Goal: Task Accomplishment & Management: Complete application form

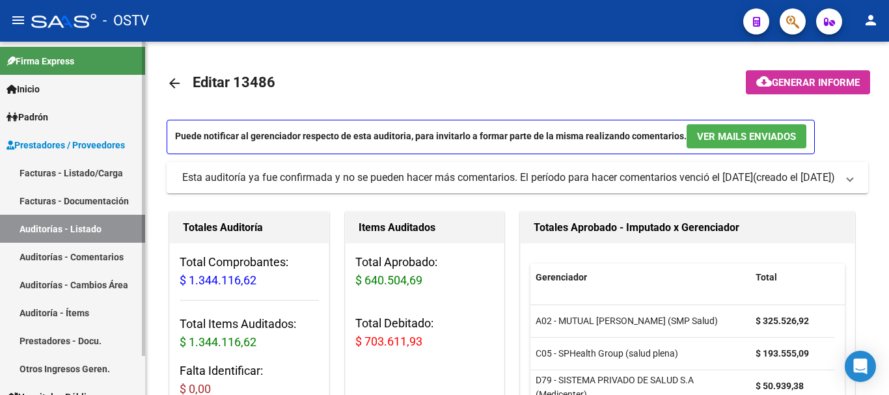
click at [56, 225] on link "Auditorías - Listado" at bounding box center [72, 229] width 145 height 28
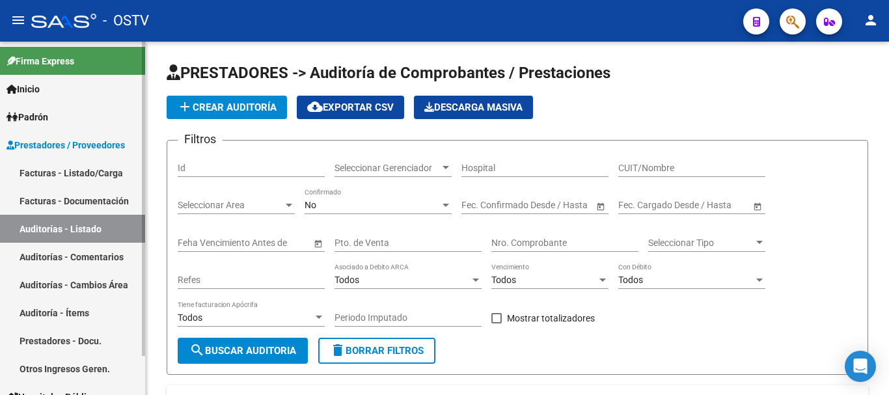
click at [46, 220] on link "Auditorías - Listado" at bounding box center [72, 229] width 145 height 28
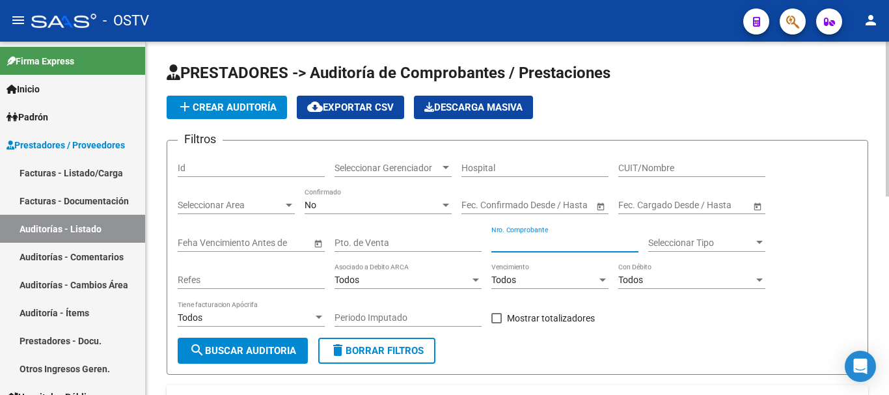
click at [523, 240] on input "Nro. Comprobante" at bounding box center [564, 243] width 147 height 11
paste input "9075"
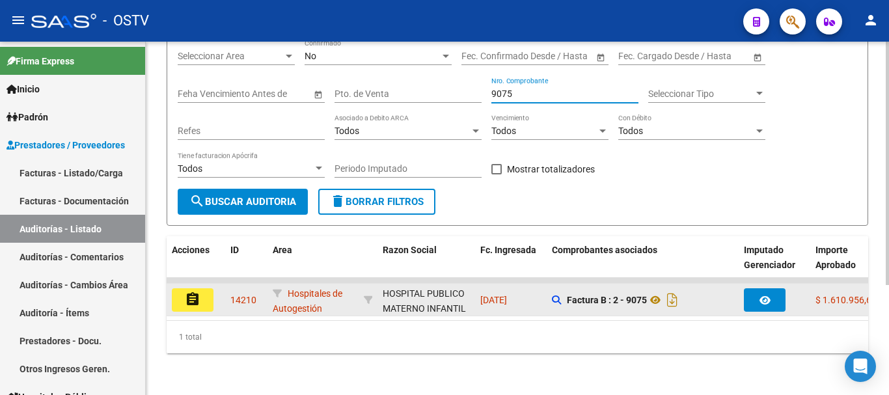
scroll to position [159, 0]
type input "9075"
click at [202, 288] on button "assignment" at bounding box center [193, 299] width 42 height 23
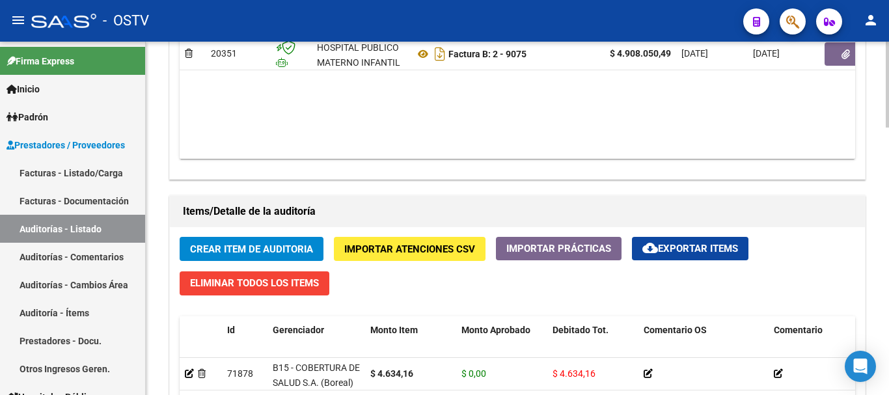
scroll to position [781, 0]
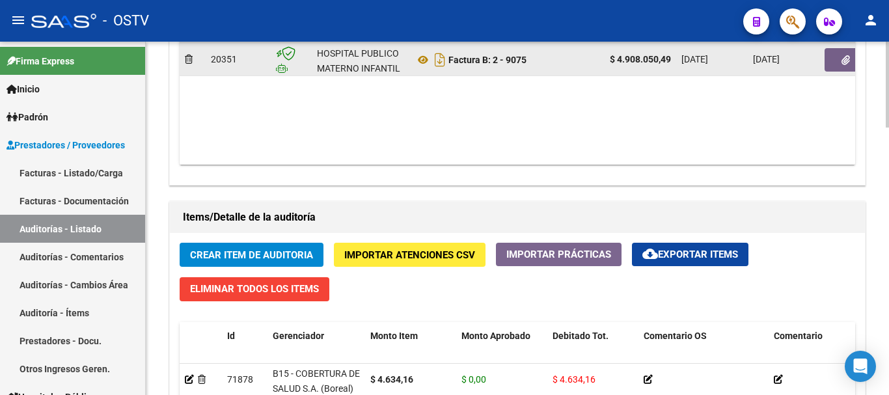
click at [845, 61] on icon "button" at bounding box center [845, 60] width 8 height 10
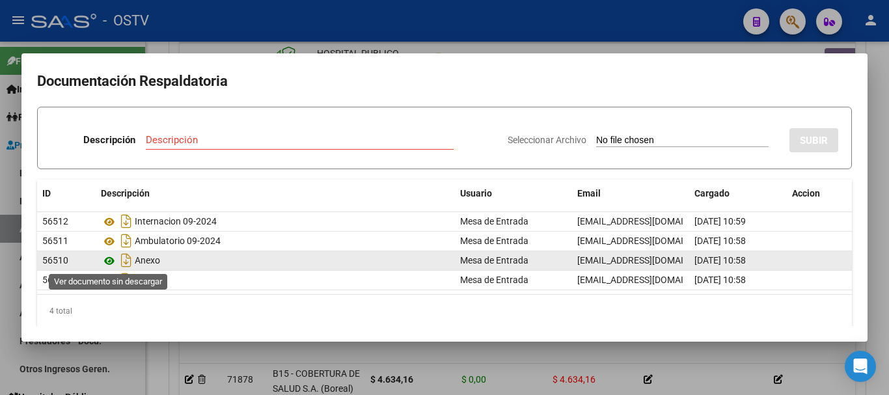
click at [111, 262] on icon at bounding box center [109, 261] width 17 height 16
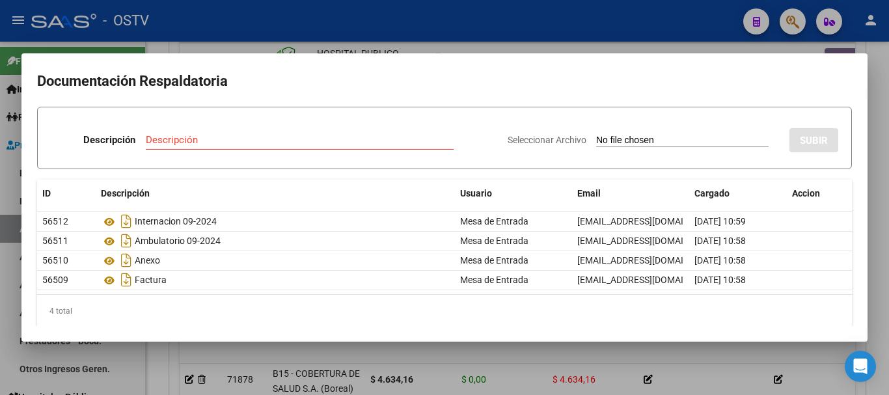
click at [267, 45] on div at bounding box center [444, 197] width 889 height 395
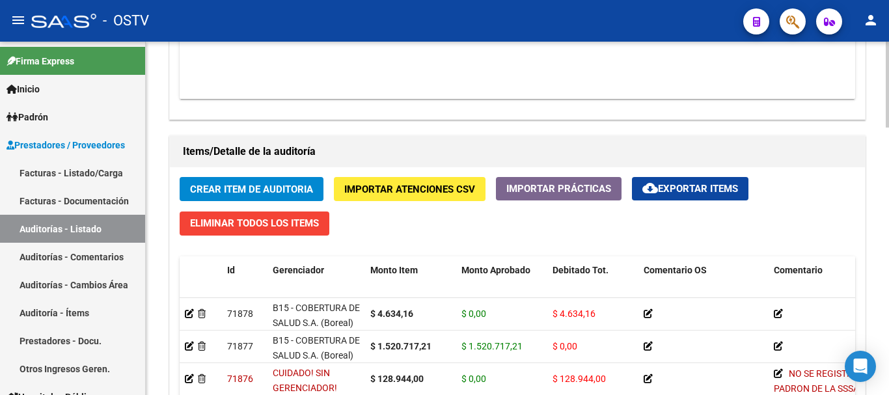
scroll to position [846, 0]
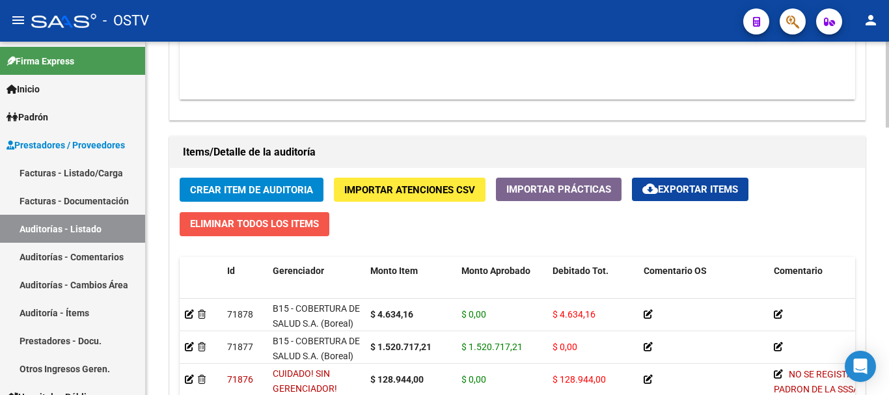
click at [284, 222] on span "Eliminar Todos los Items" at bounding box center [254, 224] width 129 height 12
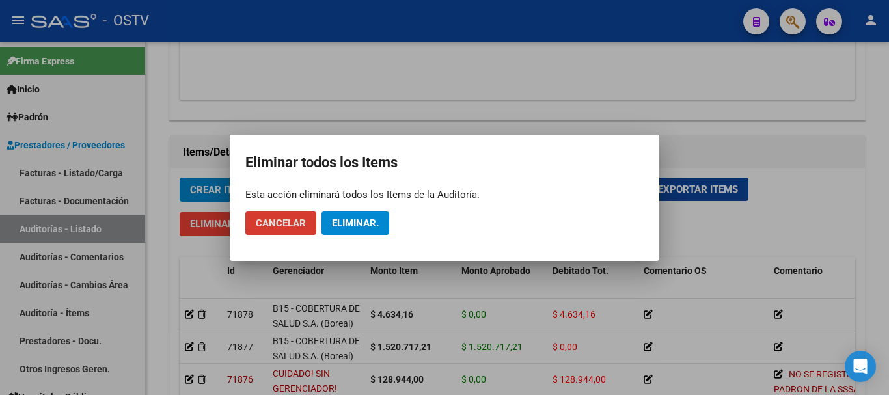
click at [364, 221] on span "Eliminar." at bounding box center [355, 223] width 47 height 12
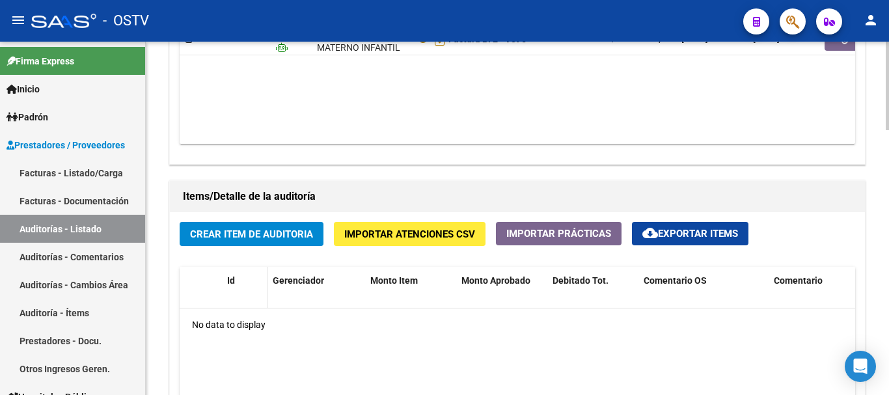
scroll to position [780, 0]
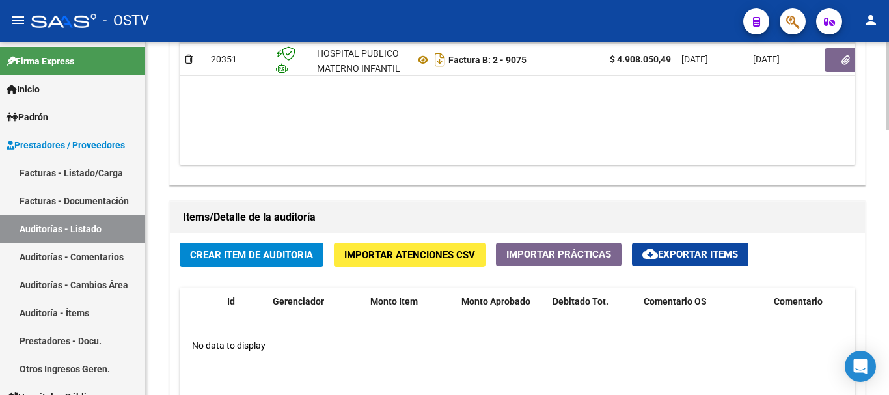
click at [251, 256] on span "Crear Item de Auditoria" at bounding box center [251, 255] width 123 height 12
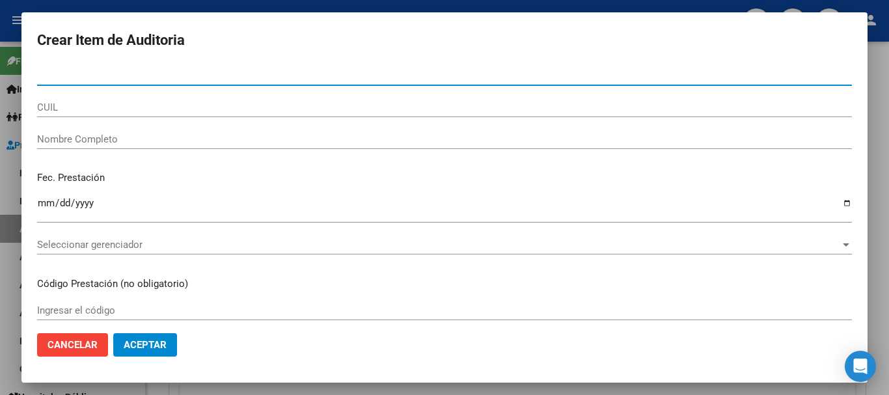
paste input "30607789"
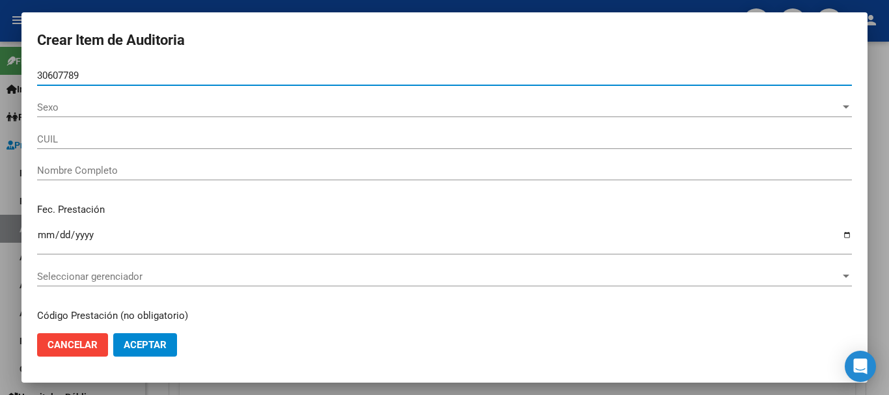
type input "30607789"
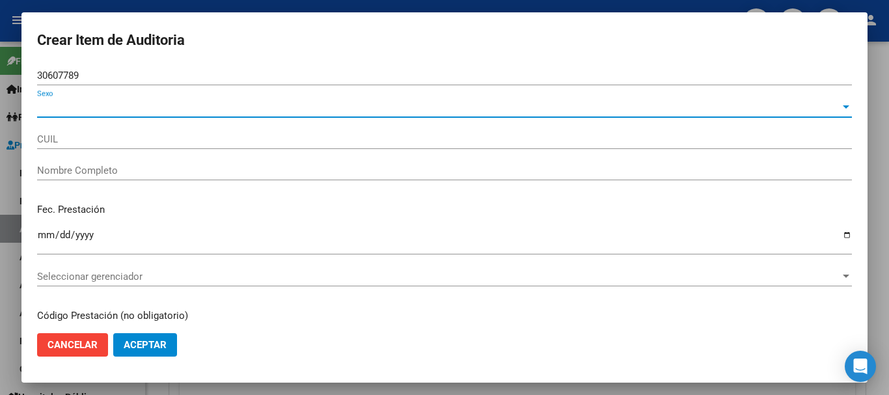
type input "27306077894"
type input "[PERSON_NAME]"
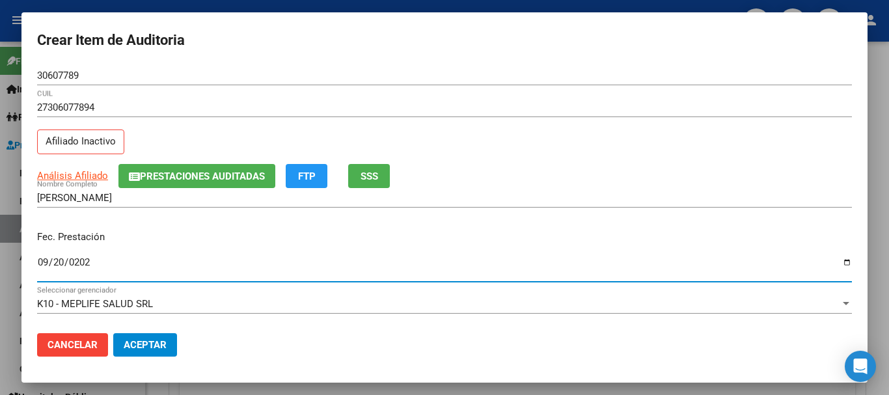
type input "[DATE]"
click at [155, 172] on span "Prestaciones Auditadas" at bounding box center [202, 176] width 125 height 12
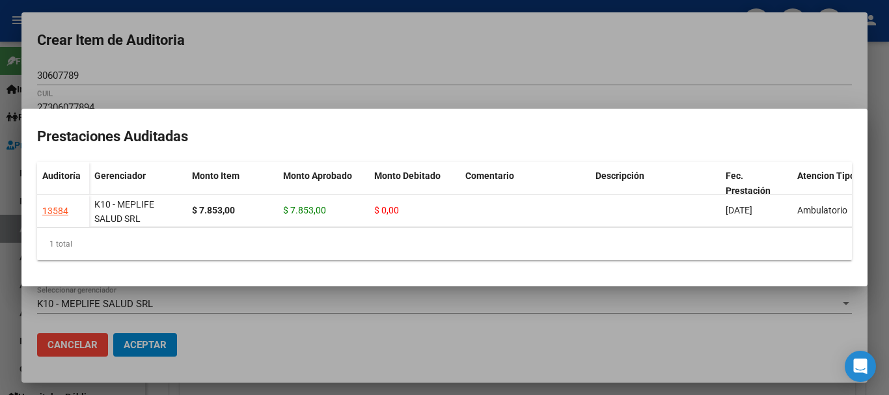
click at [392, 109] on mat-dialog-container "Prestaciones Auditadas Auditoría Gerenciador Monto Item Monto Aprobado Monto De…" at bounding box center [444, 198] width 846 height 178
click at [290, 44] on div at bounding box center [444, 197] width 889 height 395
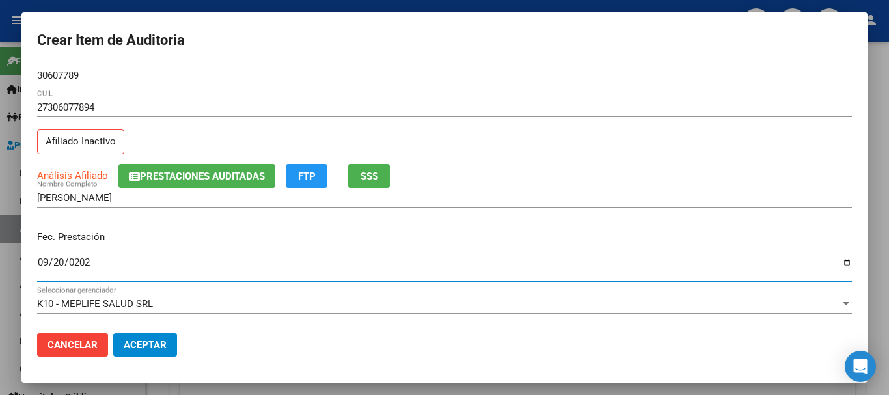
click at [360, 259] on input "[DATE]" at bounding box center [444, 267] width 815 height 21
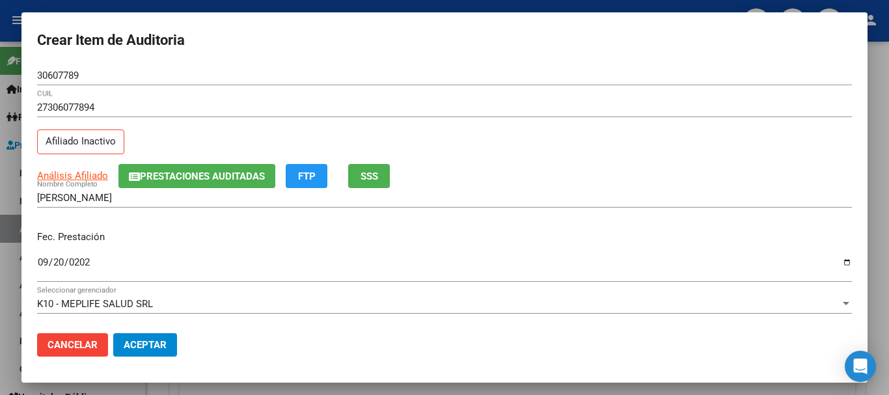
scroll to position [176, 0]
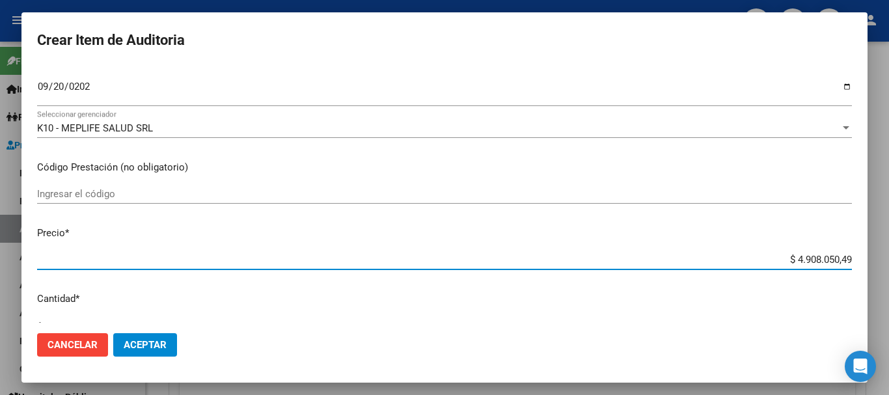
type input "$ 0,01"
type input "$ 0,10"
type input "$ 1,00"
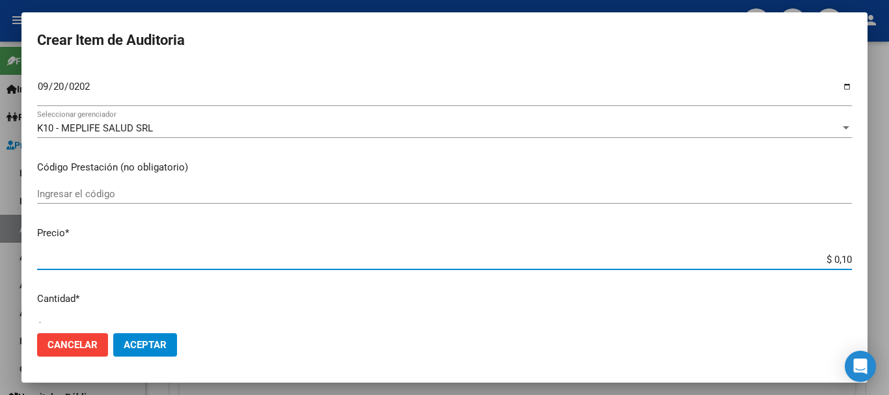
type input "$ 1,00"
type input "$ 10,06"
type input "$ 100,63"
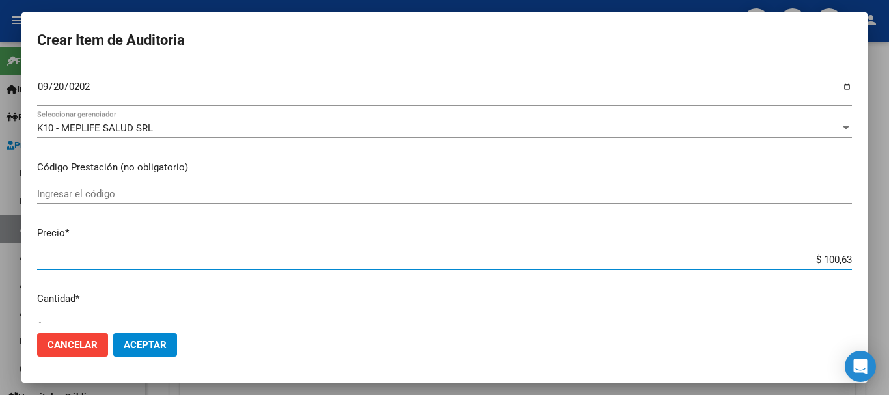
type input "$ 1.006,33"
type input "$ 10.063,32"
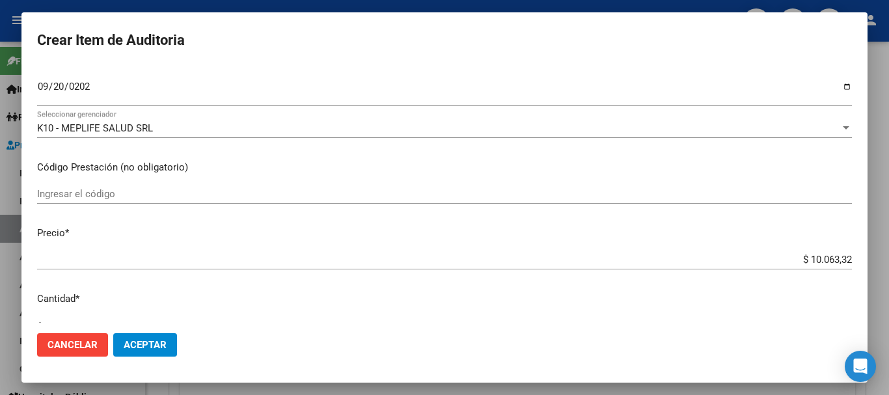
scroll to position [439, 0]
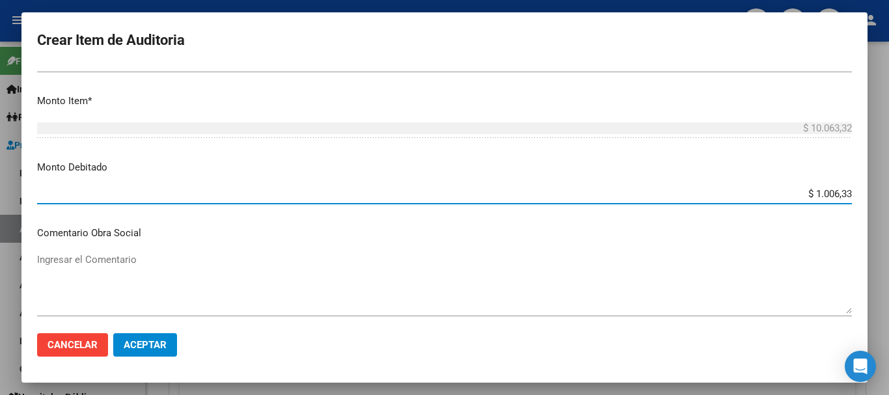
type input "$ 10.063,32"
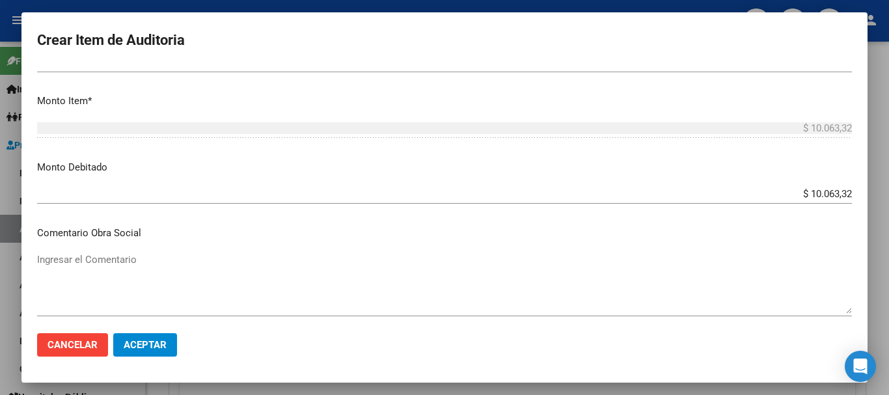
scroll to position [618, 0]
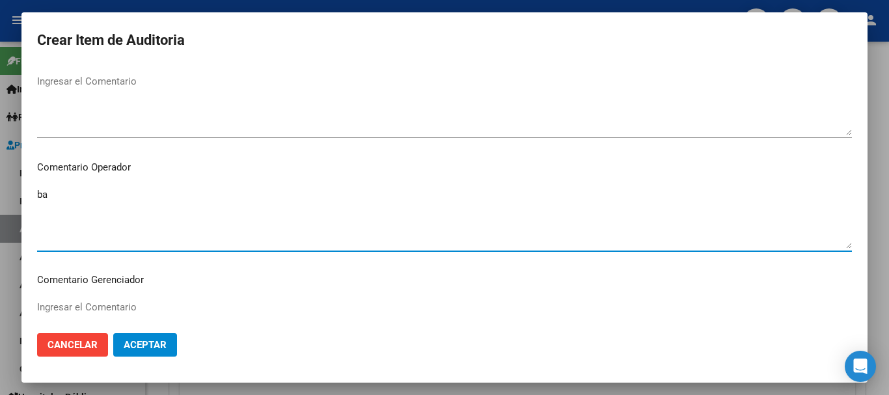
type textarea "b"
type textarea "BAJA DE MONOTRIBUTO 08/2024"
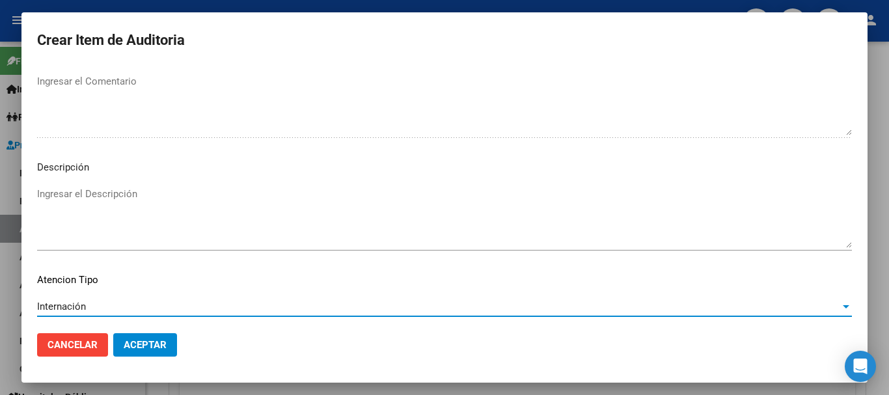
scroll to position [915, 0]
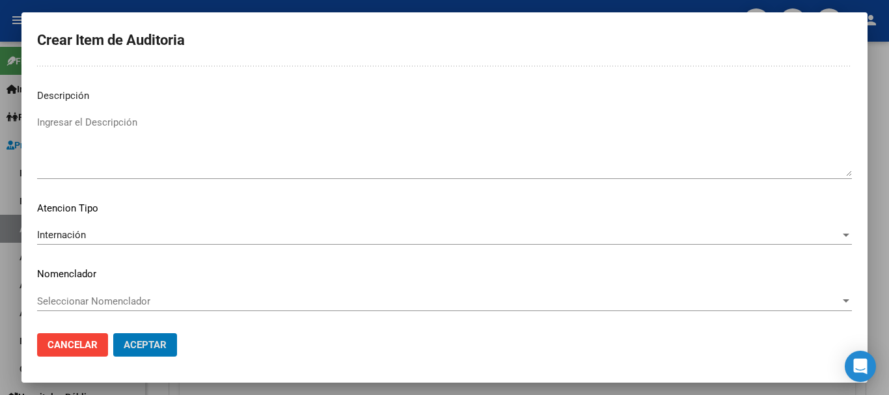
click at [113, 333] on button "Aceptar" at bounding box center [145, 344] width 64 height 23
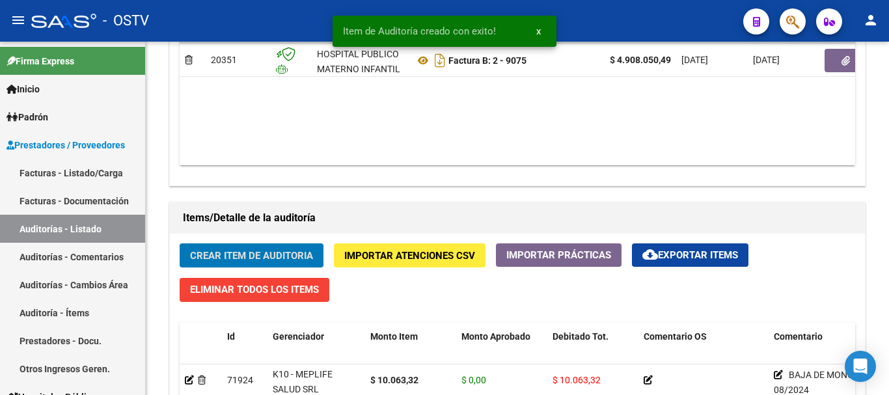
scroll to position [781, 0]
click at [180, 243] on button "Crear Item de Auditoria" at bounding box center [252, 255] width 144 height 24
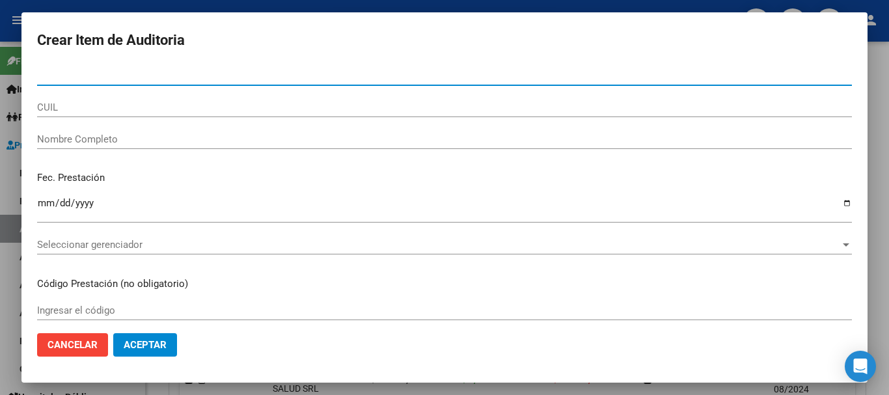
paste input "31194490"
type input "31194490"
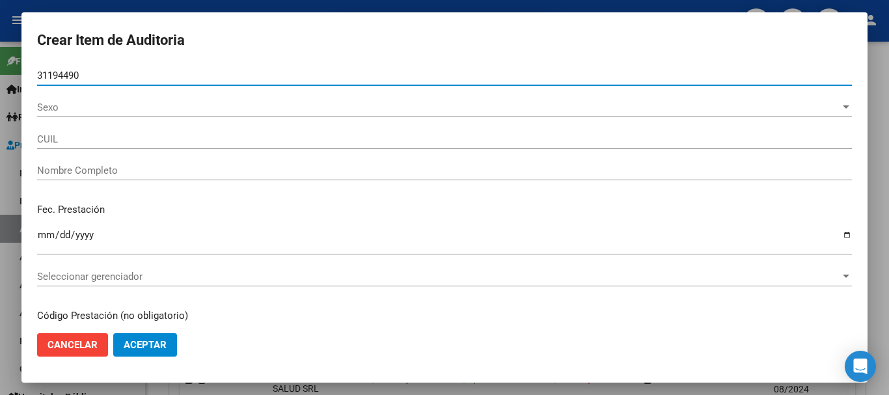
type input "27311944903"
type input "[PERSON_NAME]"
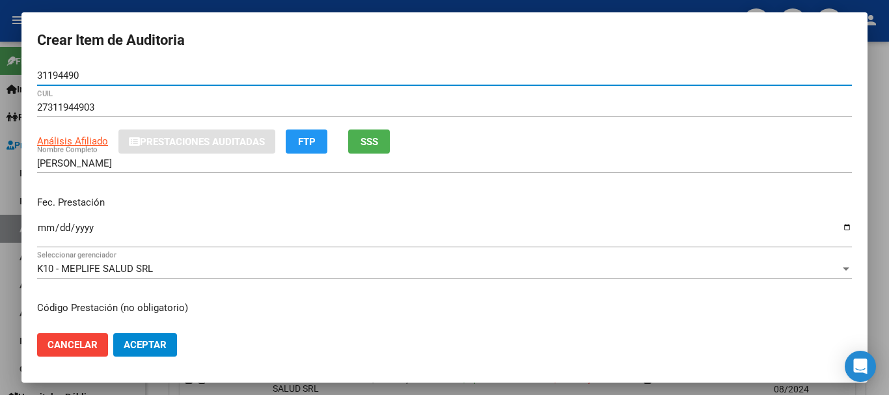
type input "31194490"
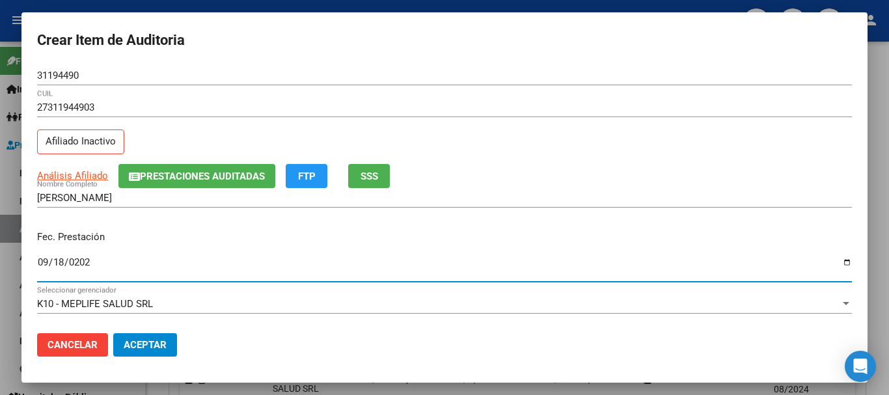
type input "[DATE]"
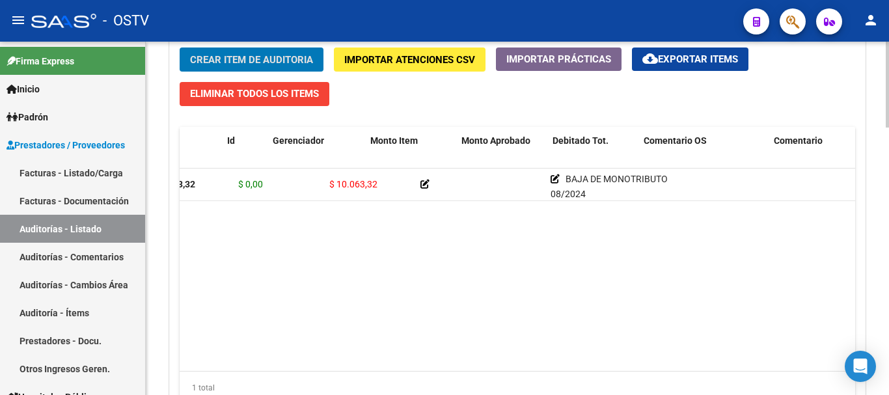
scroll to position [0, 0]
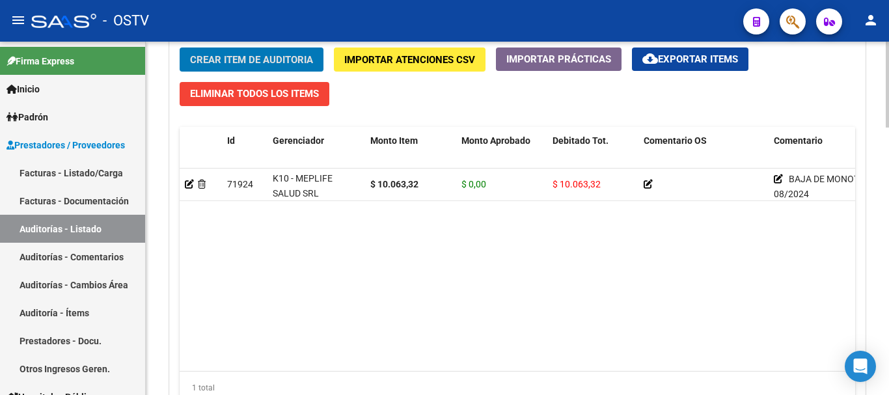
click at [284, 59] on span "Crear Item de Auditoria" at bounding box center [251, 60] width 123 height 12
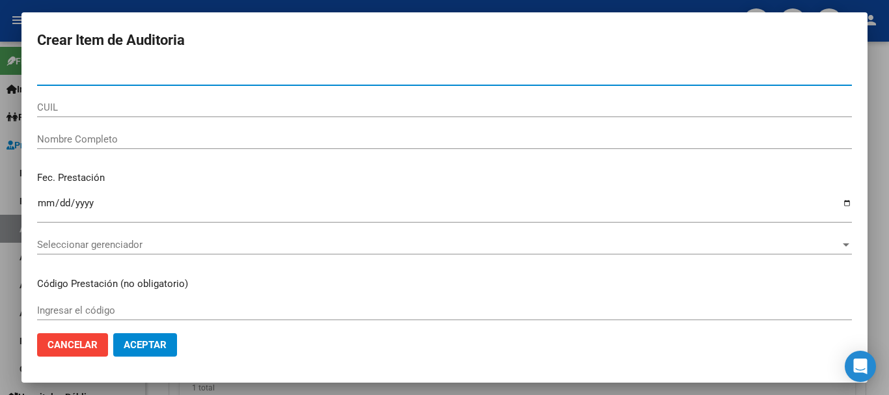
paste input "31194490"
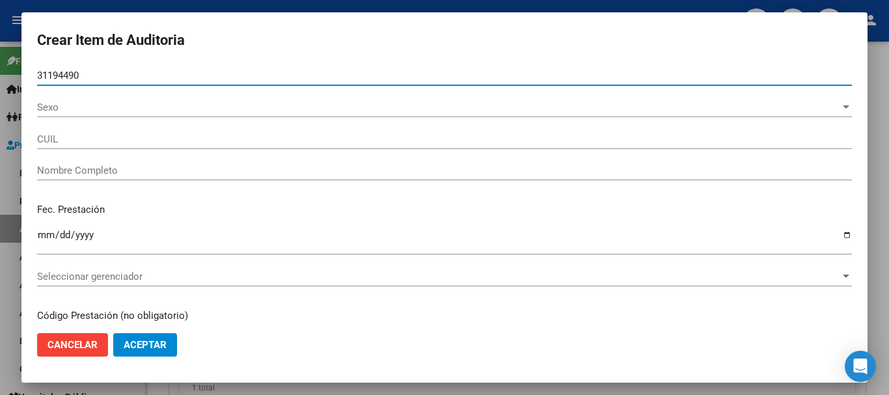
type input "31194490"
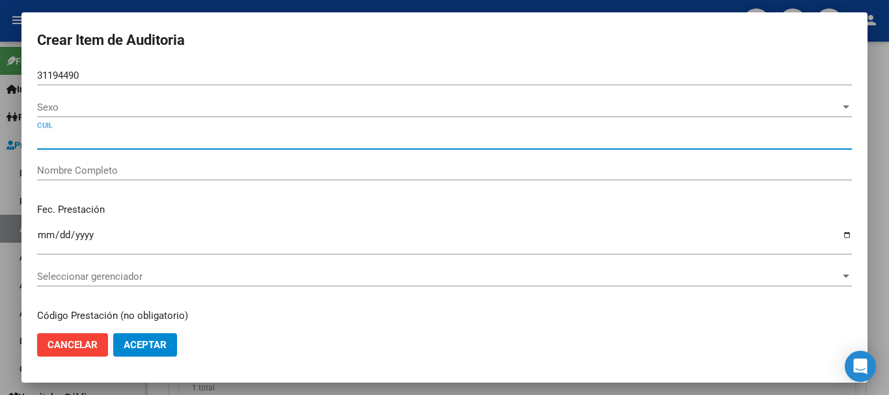
type input "27311944903"
type input "[PERSON_NAME]"
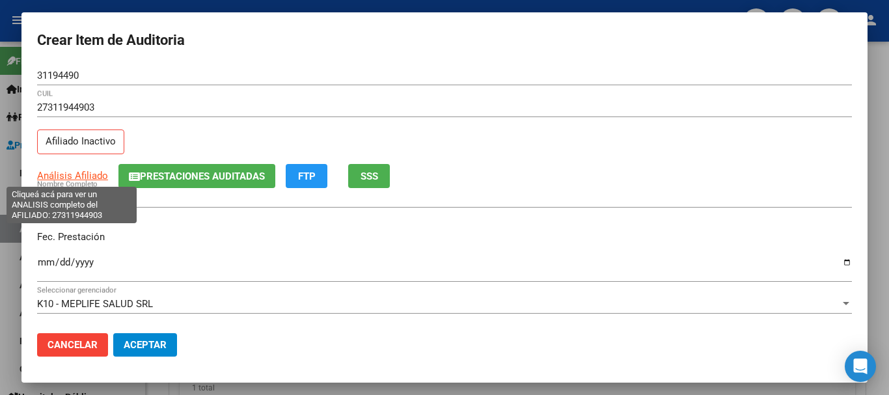
click at [95, 176] on span "Análisis Afiliado" at bounding box center [72, 176] width 71 height 12
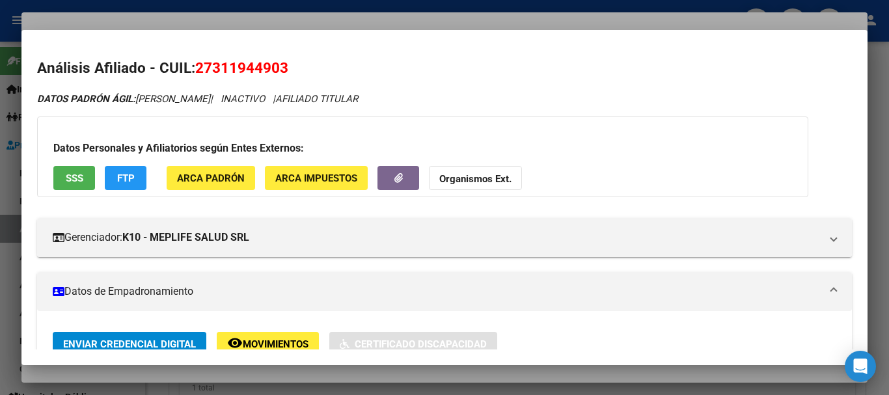
click at [470, 172] on button "Organismos Ext." at bounding box center [475, 178] width 93 height 24
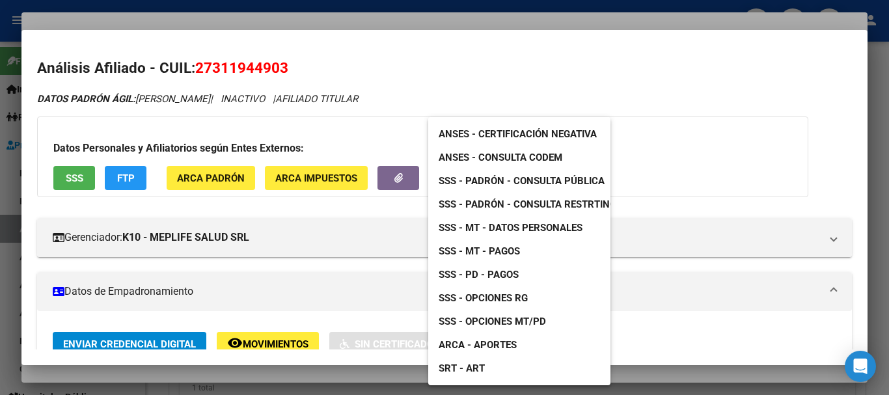
click at [521, 227] on span "SSS - MT - Datos Personales" at bounding box center [511, 228] width 144 height 12
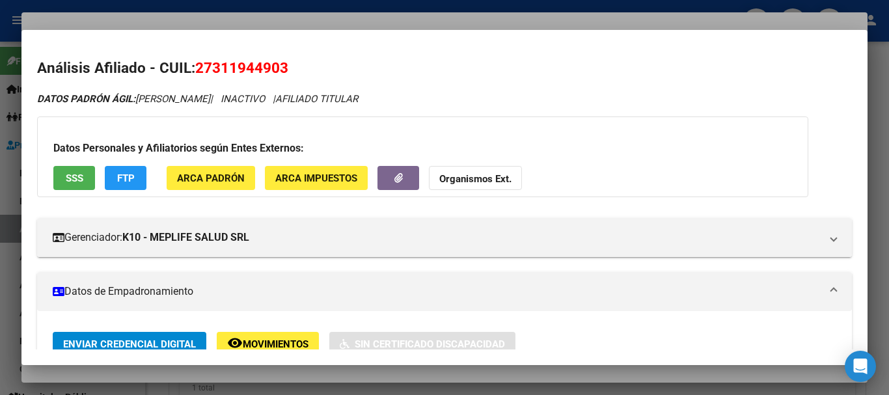
click at [307, 18] on div at bounding box center [444, 197] width 889 height 395
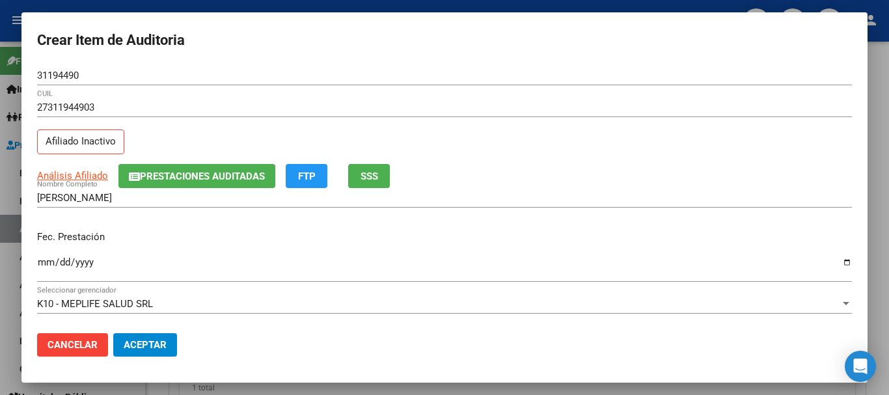
click at [346, 75] on input "31194490" at bounding box center [444, 76] width 815 height 12
